Goal: Information Seeking & Learning: Find specific fact

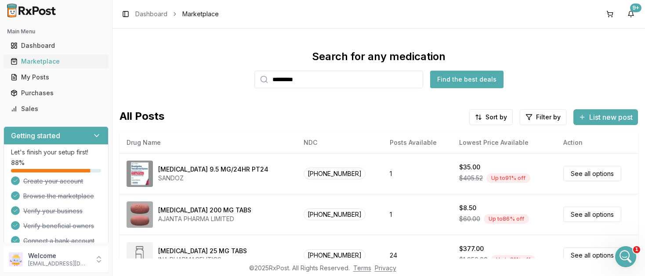
click at [39, 59] on div "Marketplace" at bounding box center [56, 61] width 91 height 9
click at [312, 81] on input "search" at bounding box center [338, 80] width 169 height 18
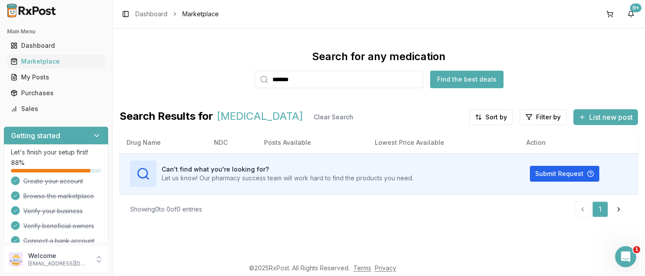
drag, startPoint x: 316, startPoint y: 80, endPoint x: 185, endPoint y: 77, distance: 130.9
click at [254, 77] on input "*******" at bounding box center [338, 80] width 169 height 18
type input "*"
drag, startPoint x: 311, startPoint y: 80, endPoint x: 158, endPoint y: 76, distance: 153.4
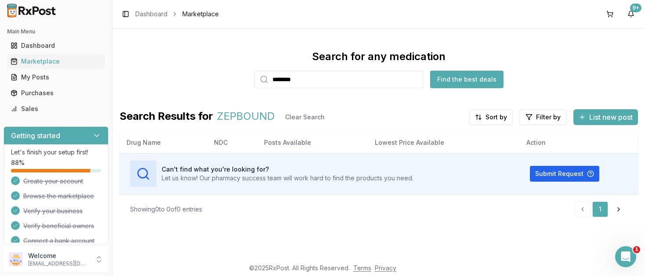
click at [254, 76] on input "********" at bounding box center [338, 80] width 169 height 18
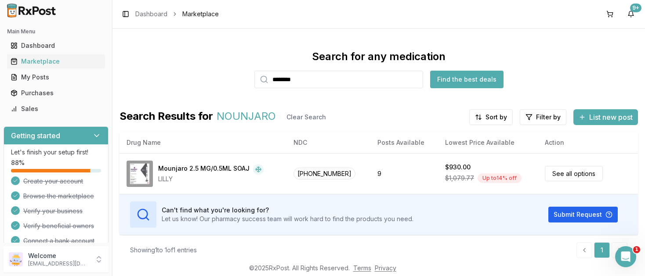
drag, startPoint x: 321, startPoint y: 80, endPoint x: 212, endPoint y: 76, distance: 109.4
click at [254, 76] on input "********" at bounding box center [338, 80] width 169 height 18
type input "*******"
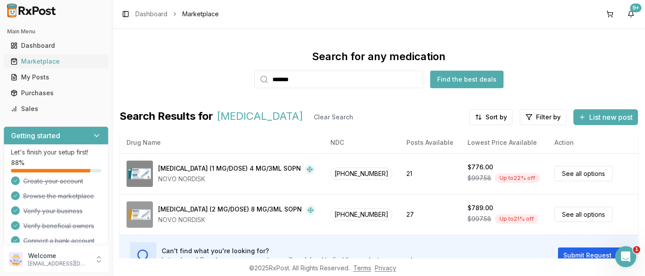
click at [43, 58] on div "Marketplace" at bounding box center [56, 61] width 91 height 9
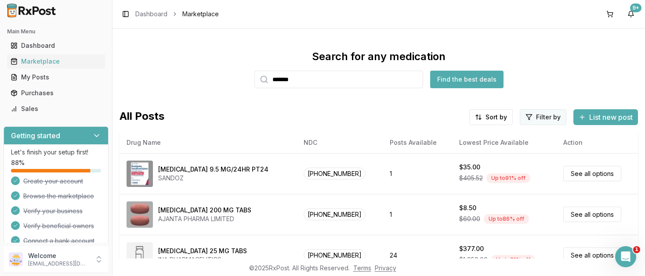
click at [530, 117] on html "Main Menu Dashboard Marketplace My Posts Purchases Sales Getting started Let's …" at bounding box center [322, 138] width 645 height 276
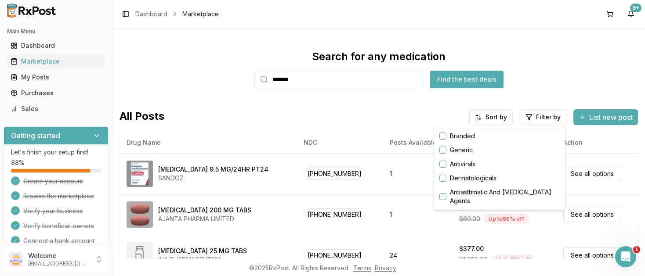
click at [445, 137] on button "button" at bounding box center [442, 136] width 7 height 7
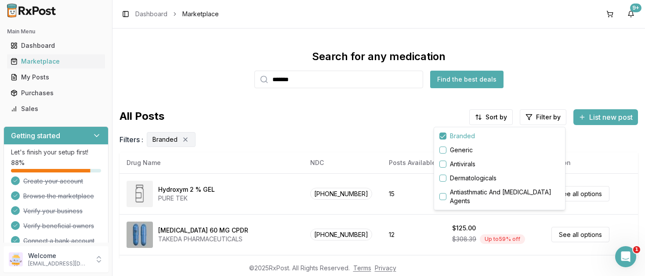
click at [489, 116] on html "Main Menu Dashboard Marketplace My Posts Purchases Sales Getting started Let's …" at bounding box center [322, 138] width 645 height 276
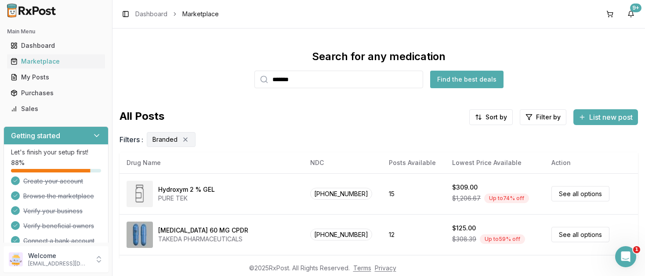
click at [489, 116] on html "Main Menu Dashboard Marketplace My Posts Purchases Sales Getting started Let's …" at bounding box center [322, 138] width 645 height 276
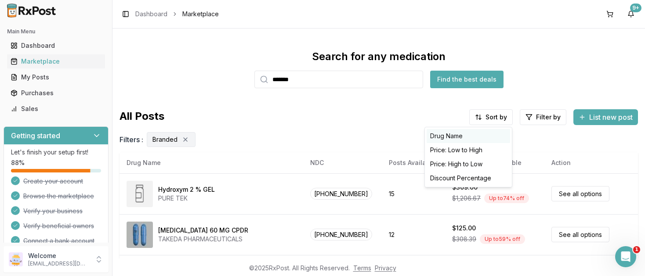
click at [450, 136] on div "Drug Name" at bounding box center [468, 136] width 83 height 14
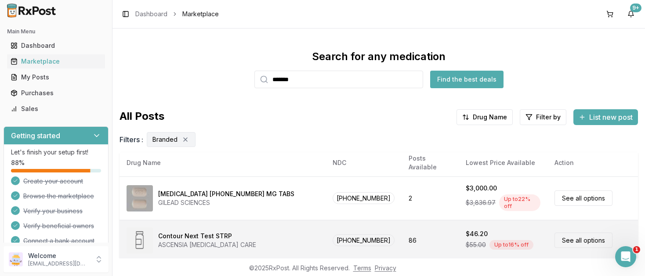
scroll to position [104, 0]
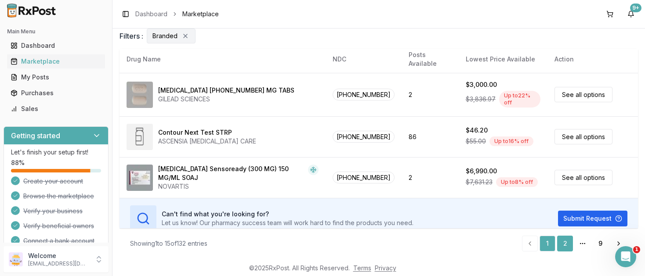
click at [564, 242] on link "2" at bounding box center [565, 244] width 16 height 16
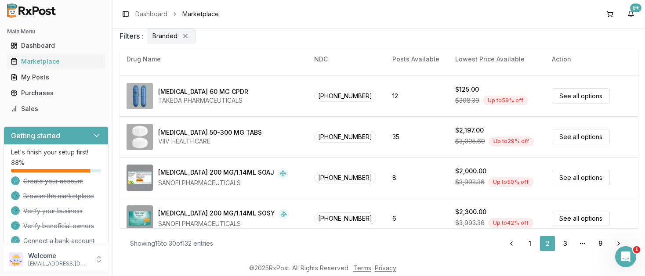
scroll to position [383, 0]
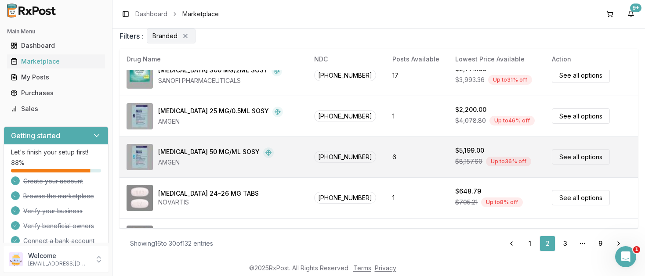
click at [150, 162] on img at bounding box center [140, 157] width 26 height 26
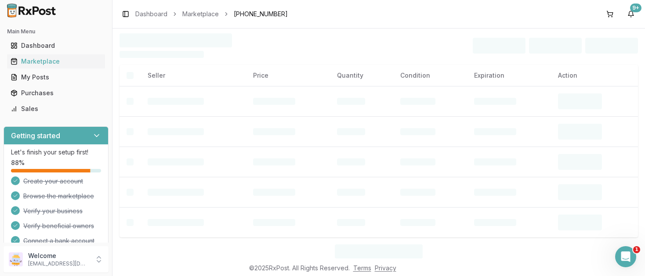
scroll to position [2, 0]
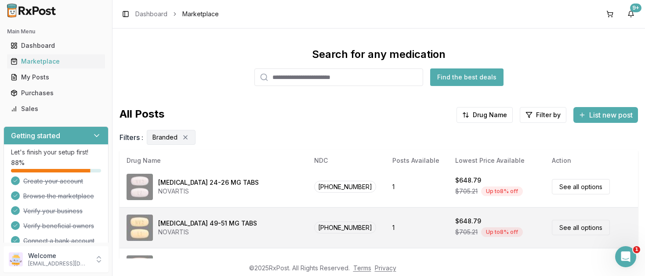
scroll to position [104, 0]
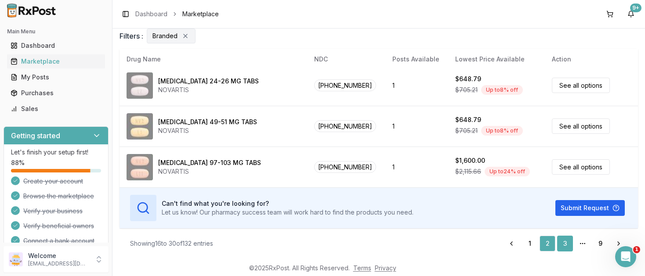
click at [563, 243] on link "3" at bounding box center [565, 244] width 16 height 16
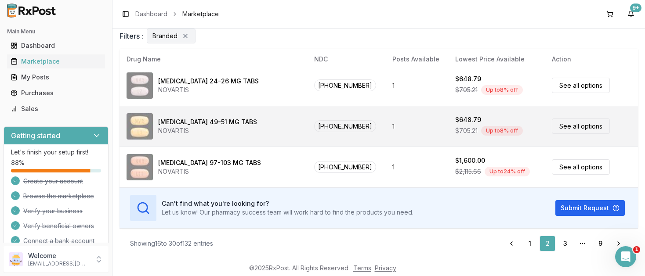
scroll to position [0, 0]
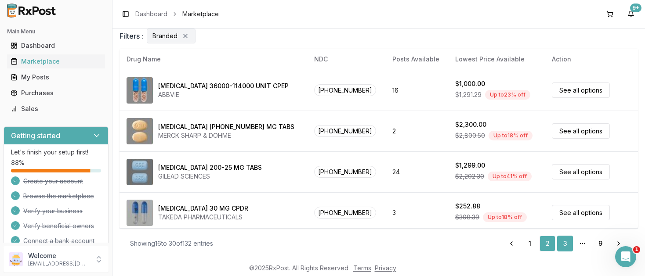
click at [568, 243] on link "3" at bounding box center [565, 244] width 16 height 16
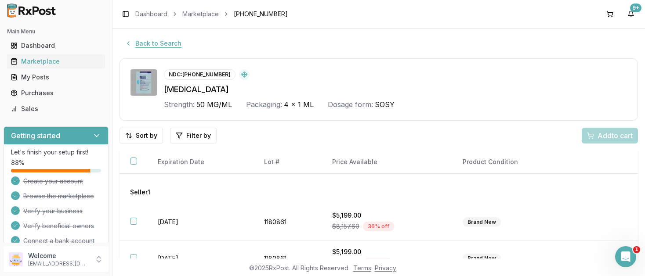
click at [152, 41] on button "Back to Search" at bounding box center [152, 44] width 67 height 16
click at [39, 61] on div "Marketplace" at bounding box center [56, 61] width 91 height 9
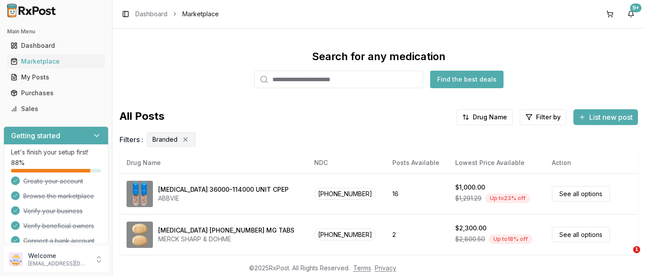
click at [320, 81] on input "search" at bounding box center [338, 80] width 169 height 18
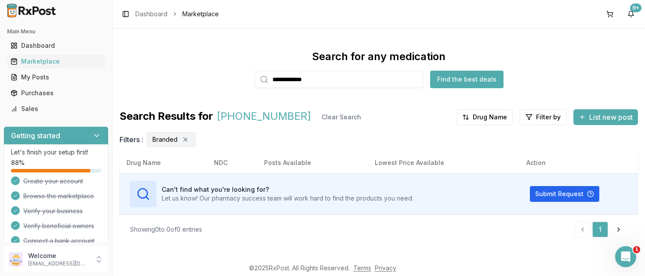
click at [317, 81] on input "**********" at bounding box center [338, 80] width 169 height 18
paste input "search"
type input "**********"
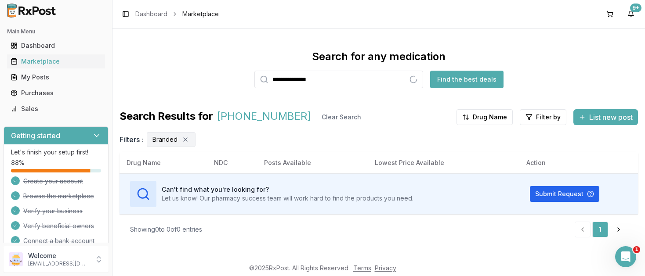
click at [465, 81] on button "Find the best deals" at bounding box center [466, 80] width 73 height 18
